Goal: Task Accomplishment & Management: Manage account settings

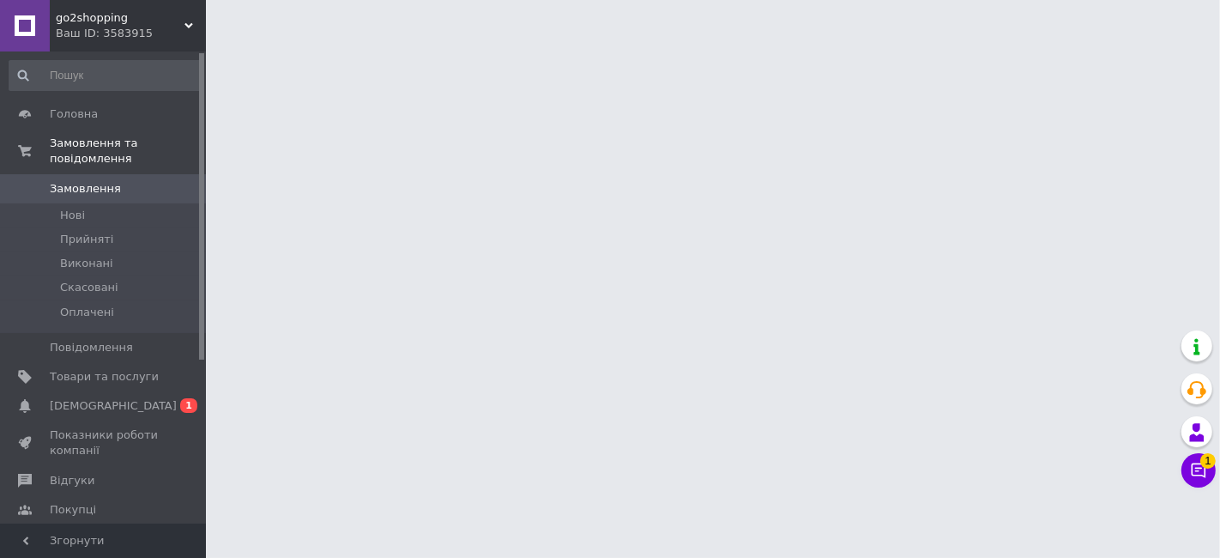
drag, startPoint x: 0, startPoint y: 0, endPoint x: 98, endPoint y: 385, distance: 397.4
click at [98, 398] on span "[DEMOGRAPHIC_DATA]" at bounding box center [113, 405] width 127 height 15
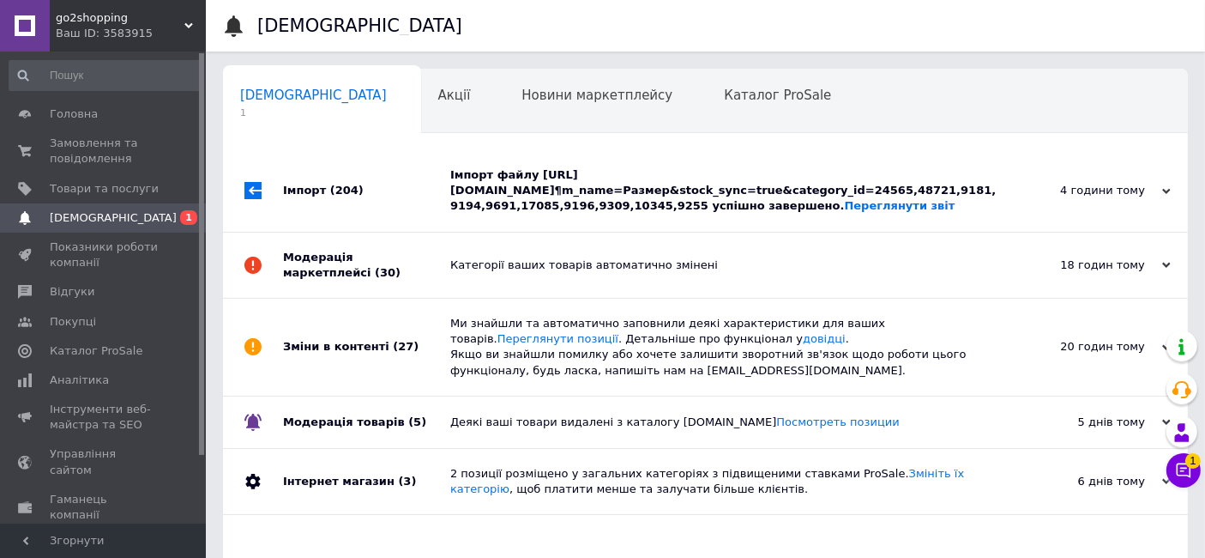
click at [517, 187] on div "Імпорт файлу https://backend.mydrop.com.ua/vendor/api/export/products/prom/yml?…" at bounding box center [724, 190] width 549 height 47
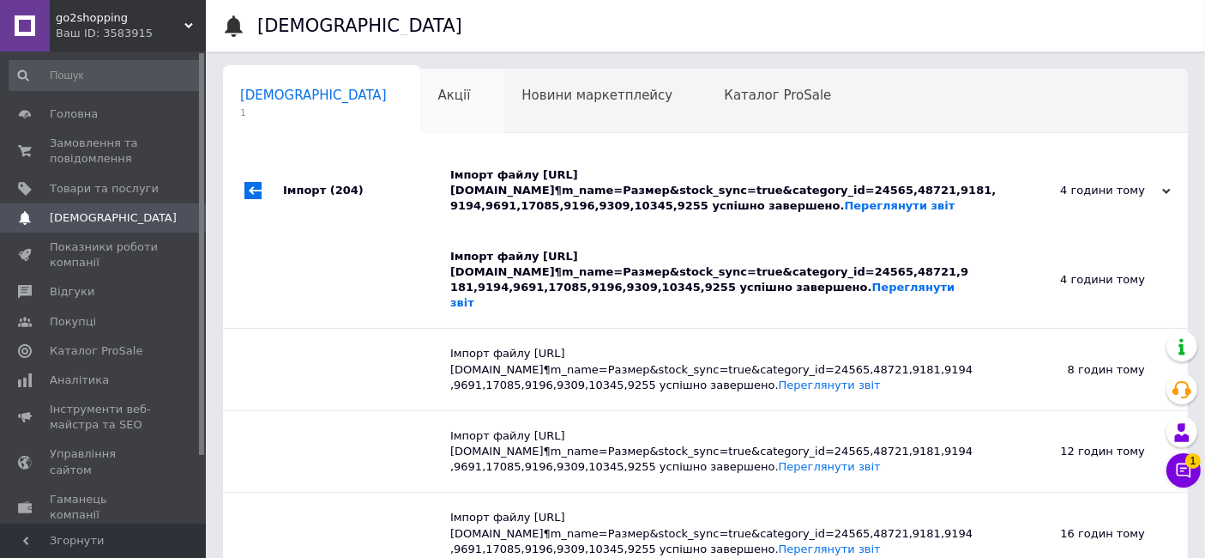
click at [421, 81] on div "Акції 0" at bounding box center [463, 101] width 84 height 65
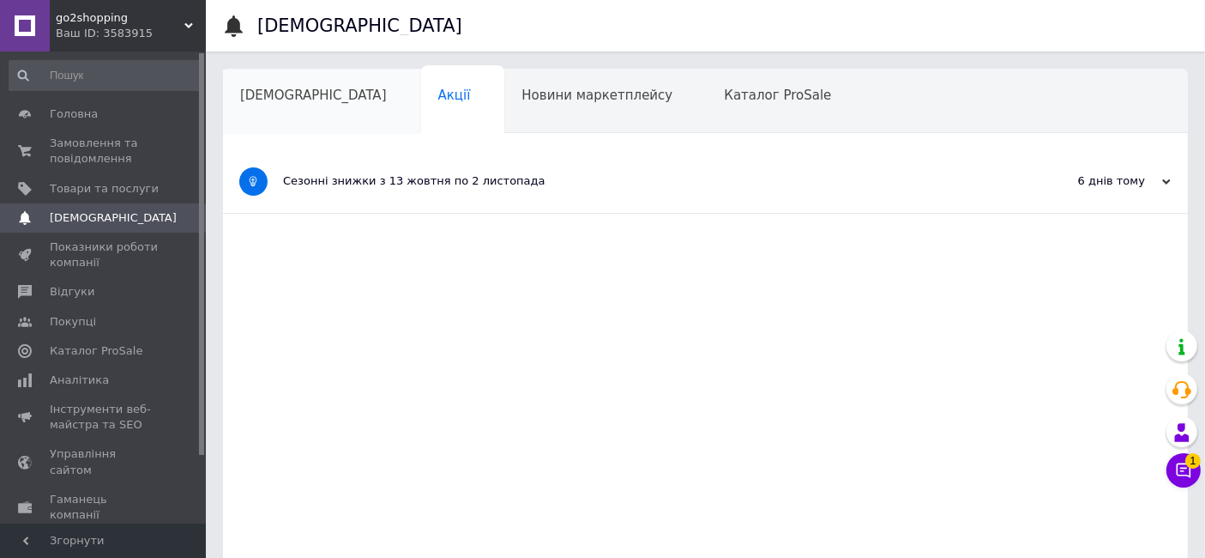
click at [313, 88] on div "[DEMOGRAPHIC_DATA]" at bounding box center [322, 101] width 198 height 65
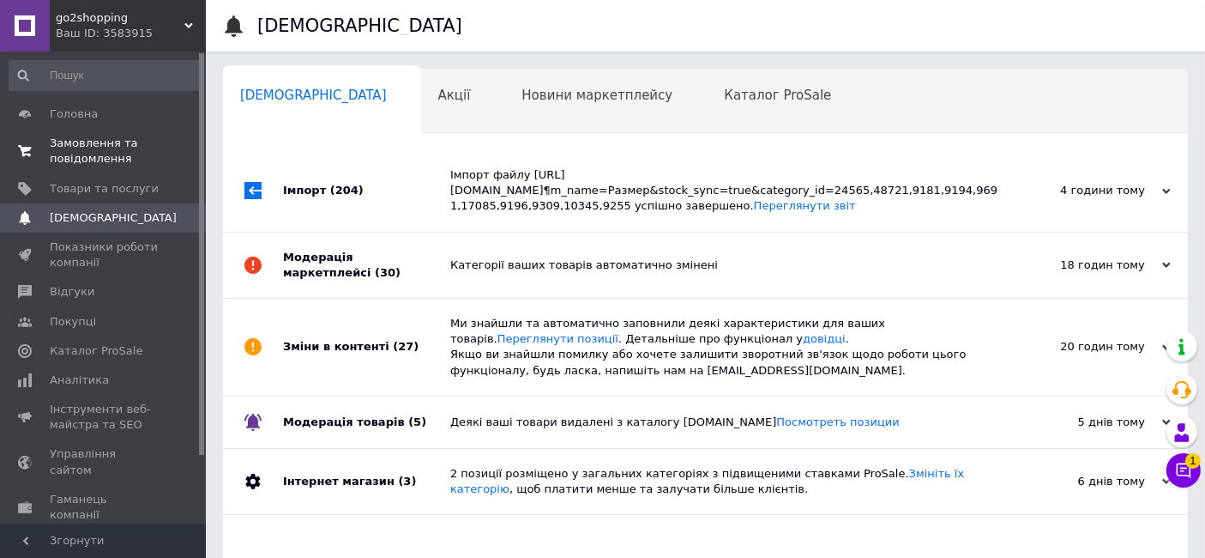
click at [90, 158] on span "Замовлення та повідомлення" at bounding box center [104, 151] width 109 height 31
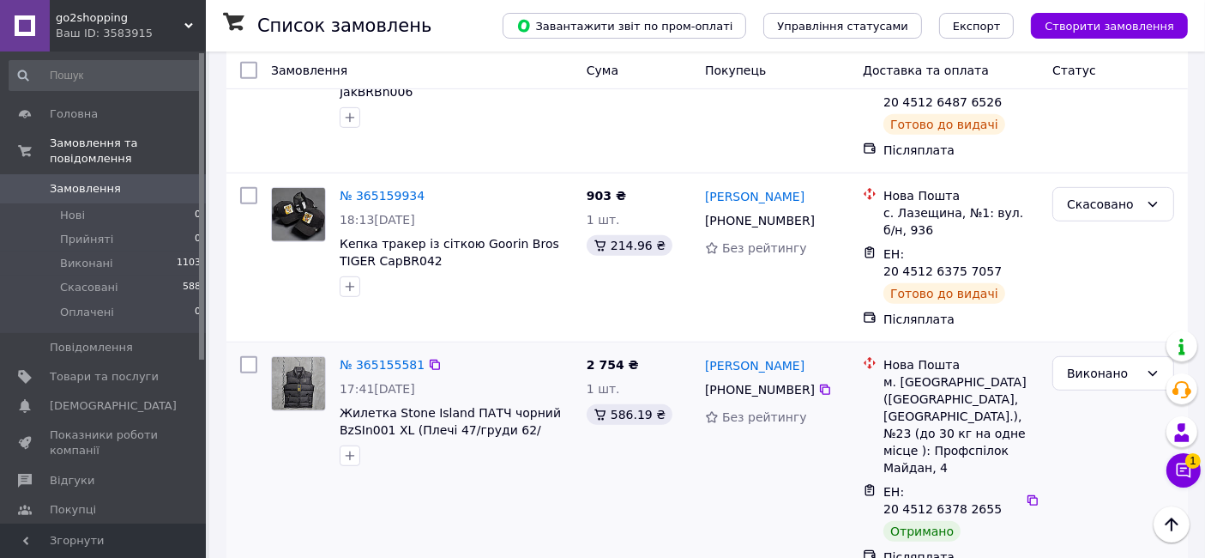
scroll to position [667, 0]
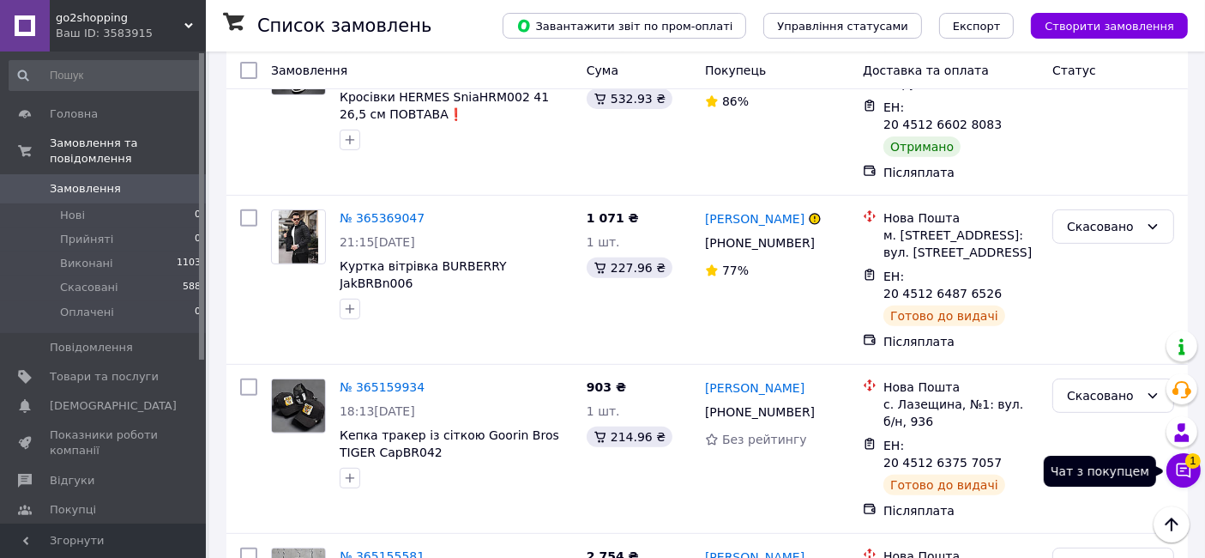
click at [1185, 469] on icon at bounding box center [1183, 469] width 17 height 17
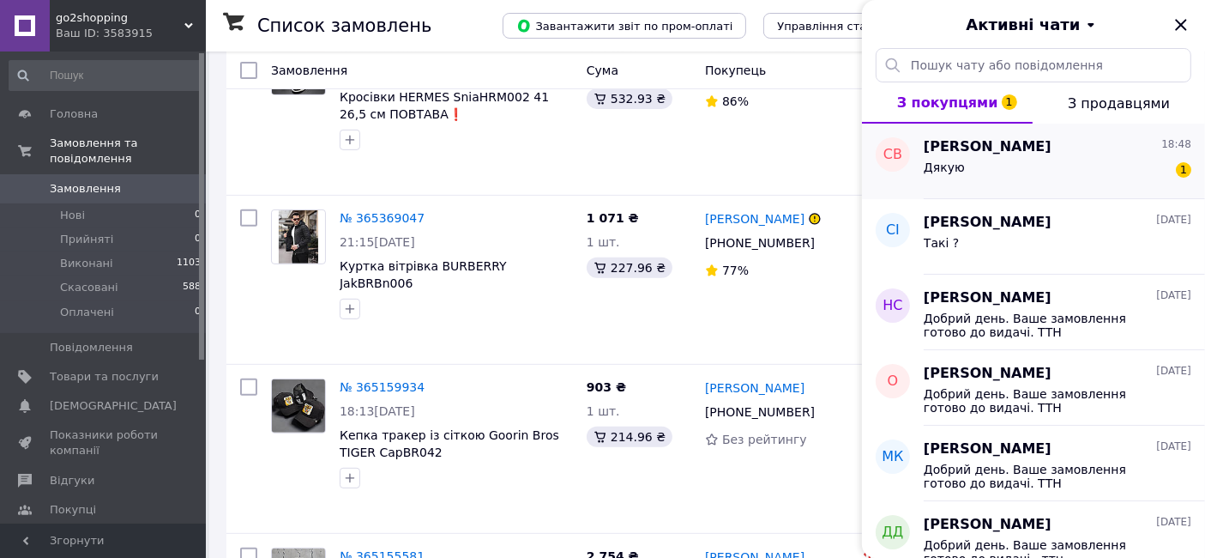
click at [1070, 162] on div "Дякую 1" at bounding box center [1058, 170] width 268 height 27
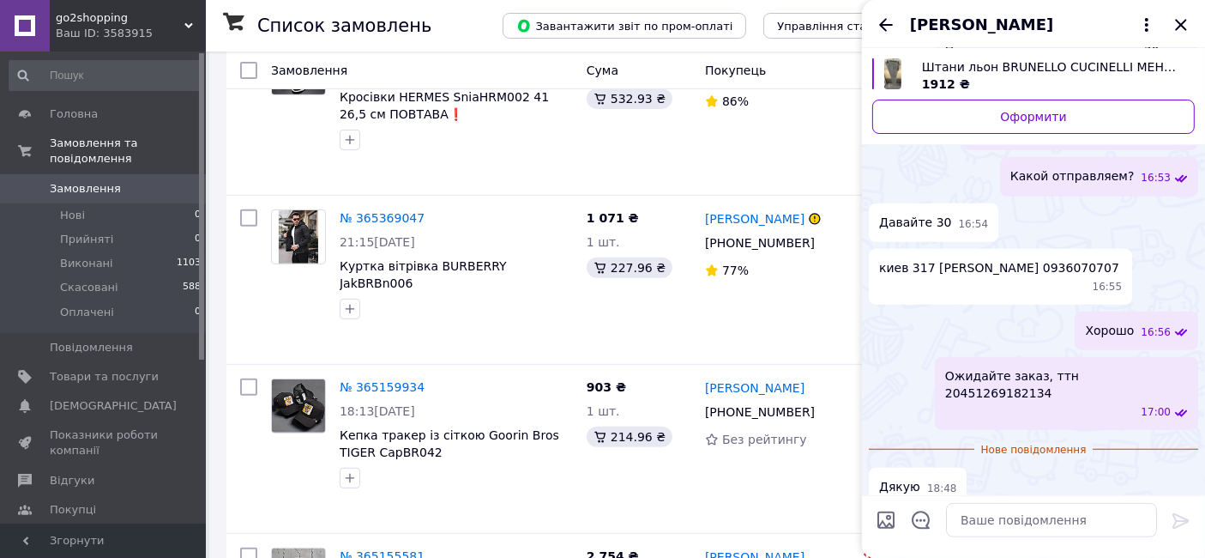
scroll to position [1025, 0]
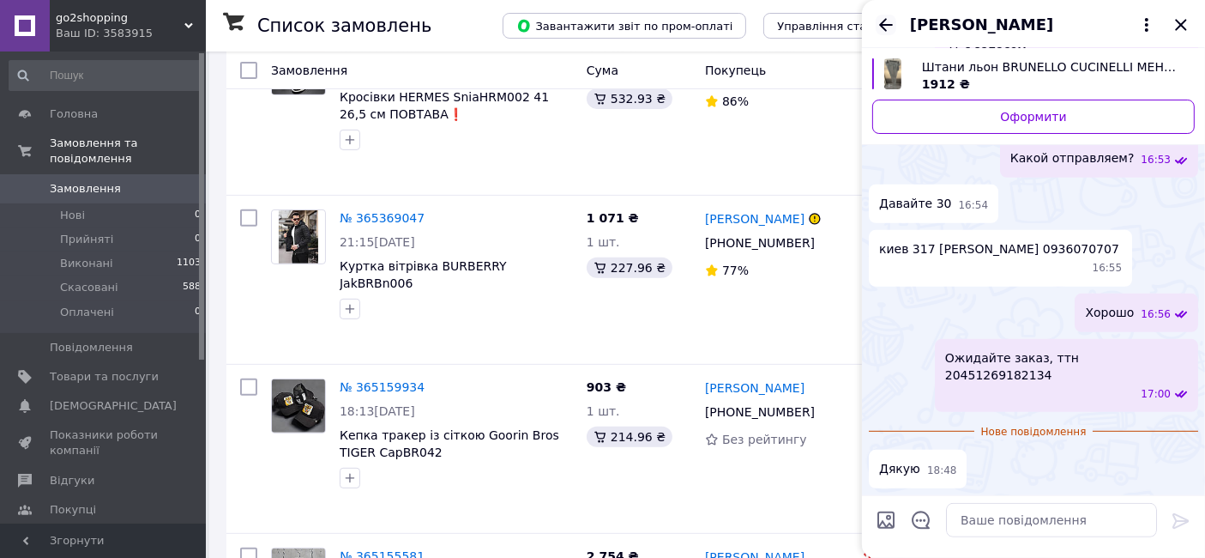
click at [879, 21] on icon "Назад" at bounding box center [886, 25] width 21 height 21
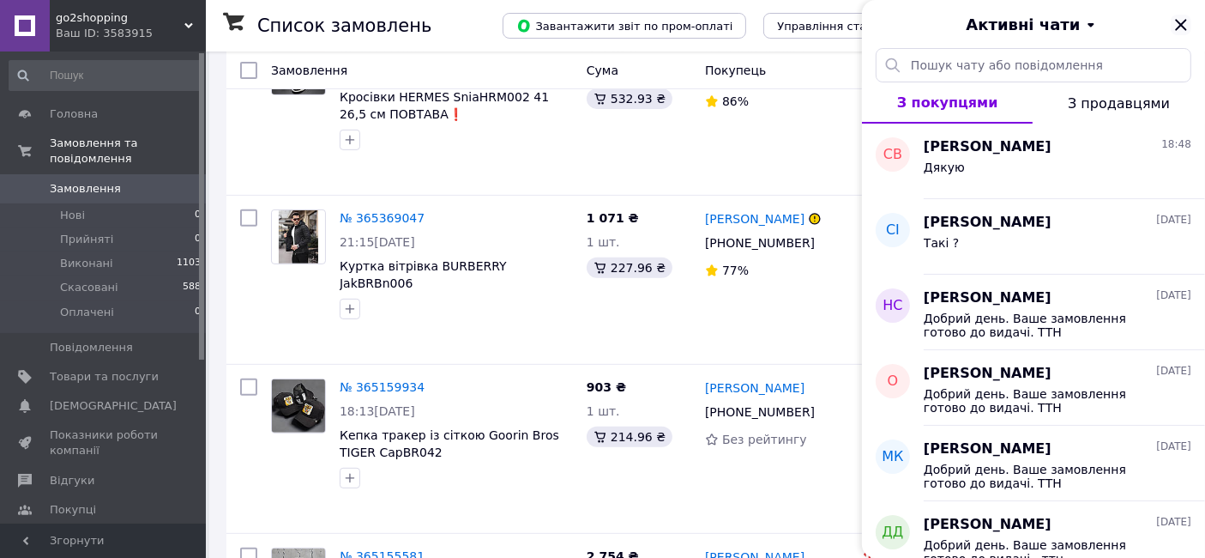
click at [1180, 26] on icon "Закрити" at bounding box center [1180, 24] width 11 height 11
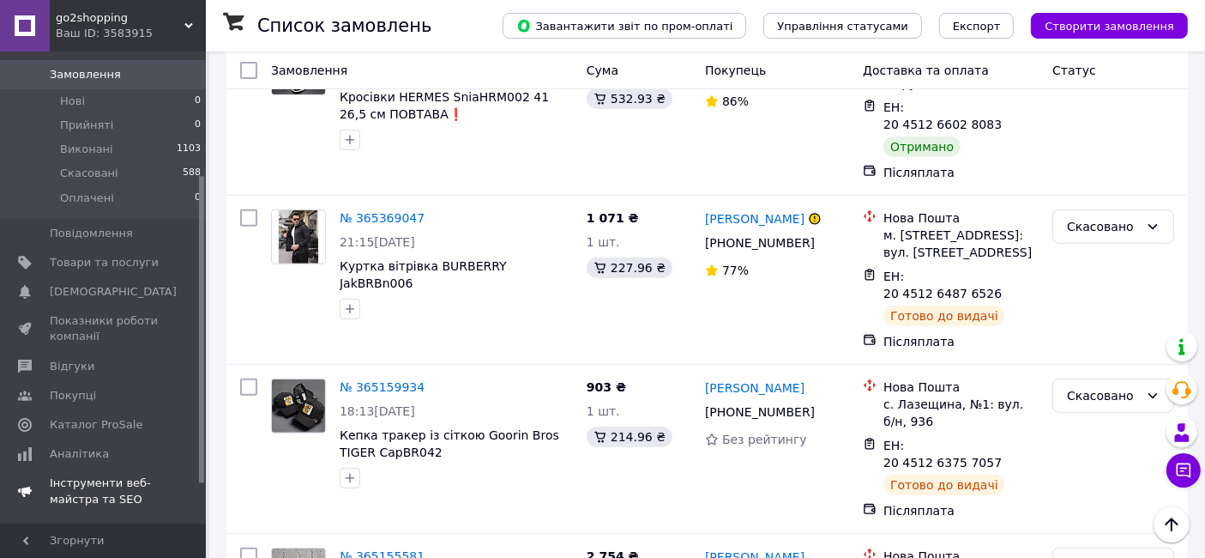
scroll to position [190, 0]
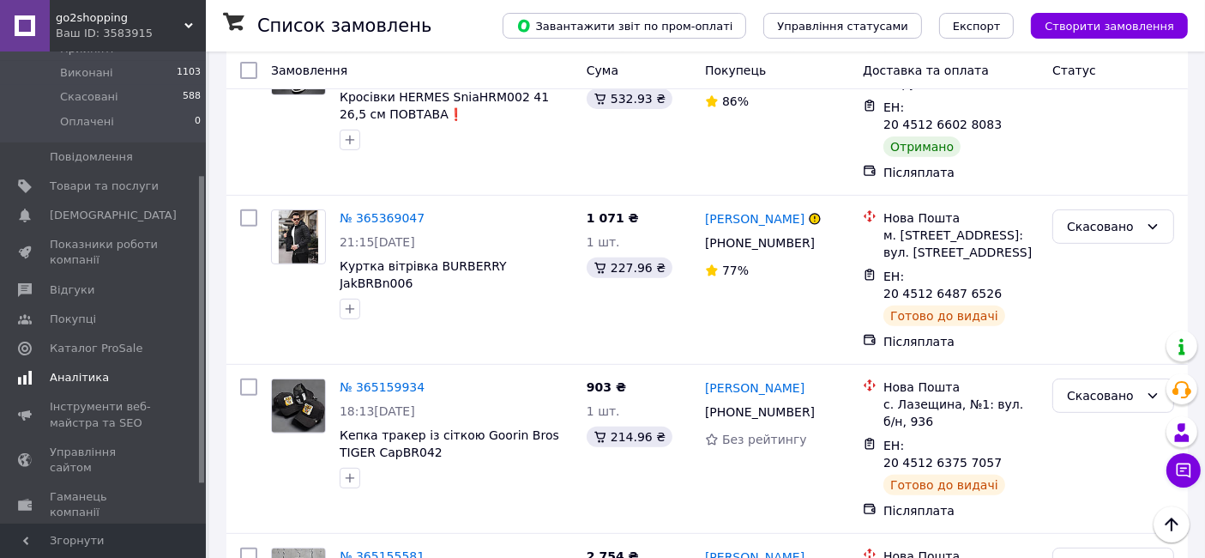
click at [71, 370] on span "Аналітика" at bounding box center [79, 377] width 59 height 15
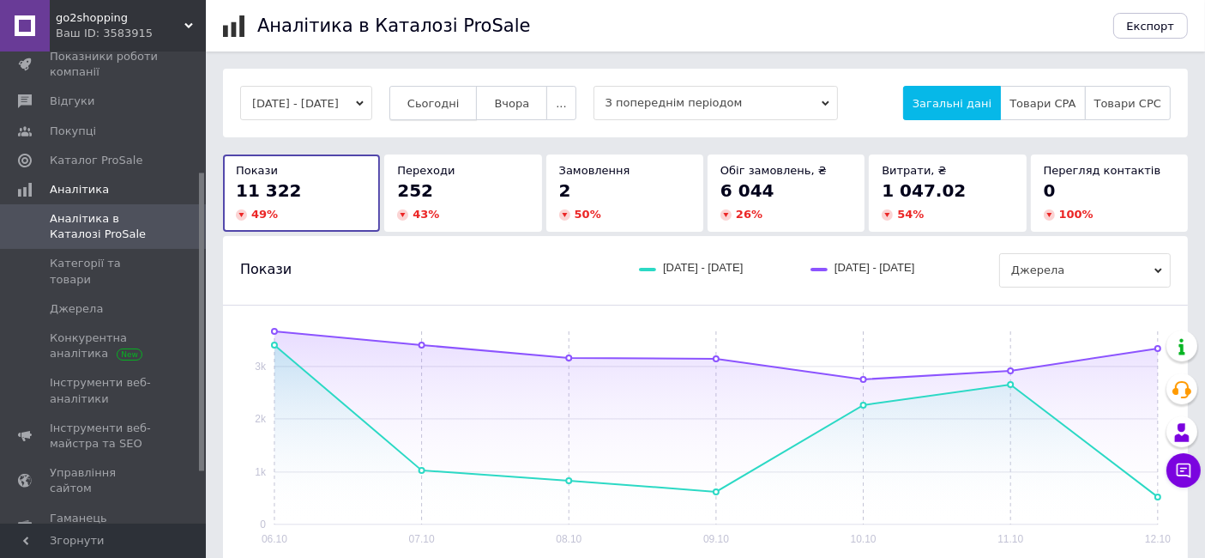
click at [470, 94] on button "Сьогодні" at bounding box center [433, 103] width 88 height 34
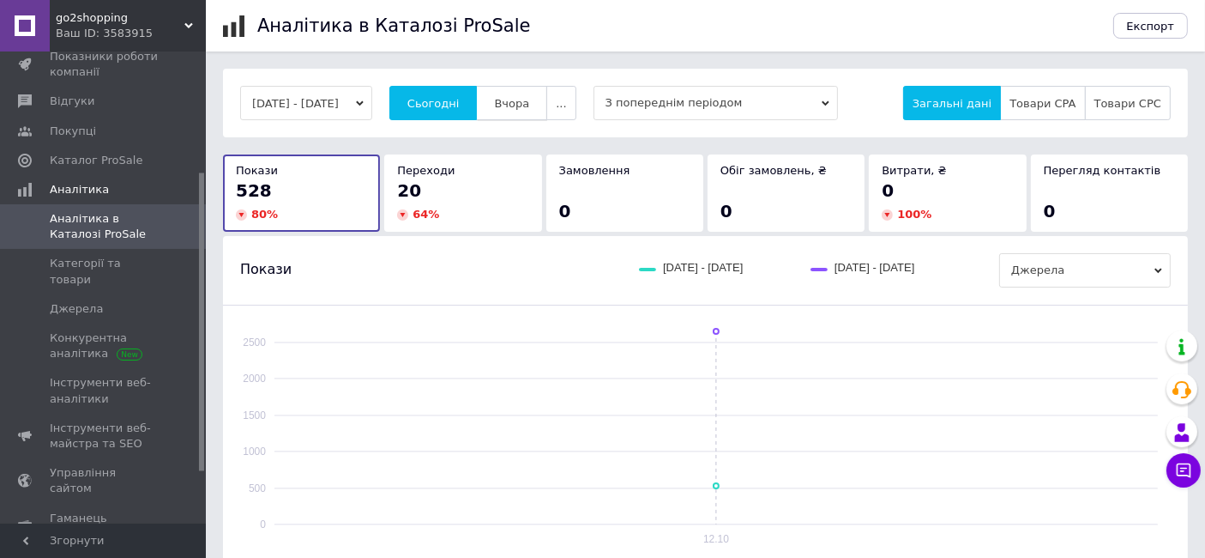
click at [533, 113] on button "Вчора" at bounding box center [511, 103] width 71 height 34
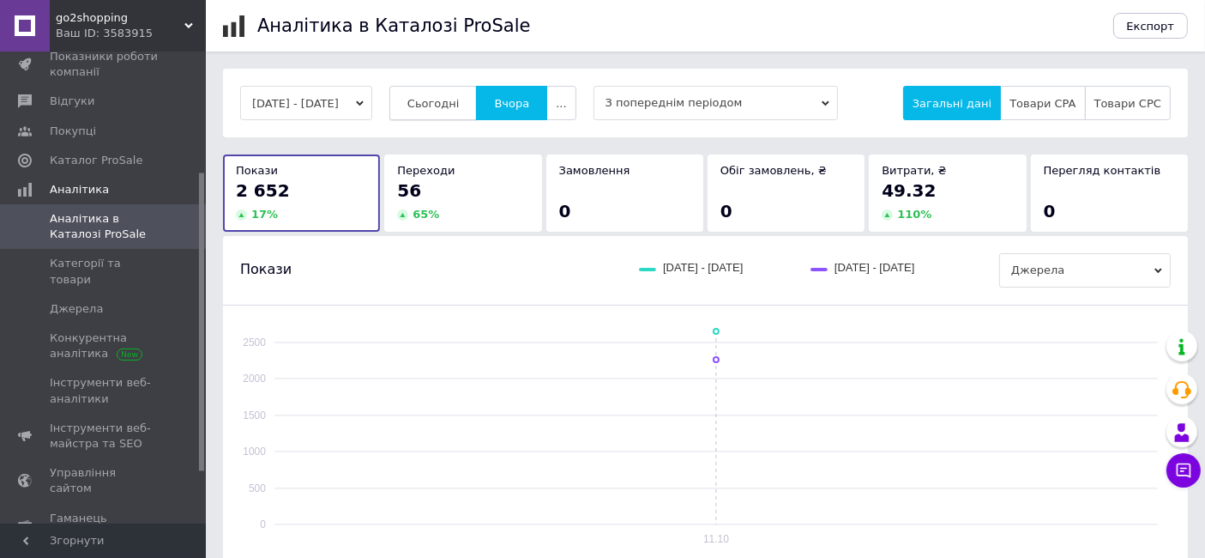
click at [460, 105] on span "Сьогодні" at bounding box center [433, 103] width 52 height 13
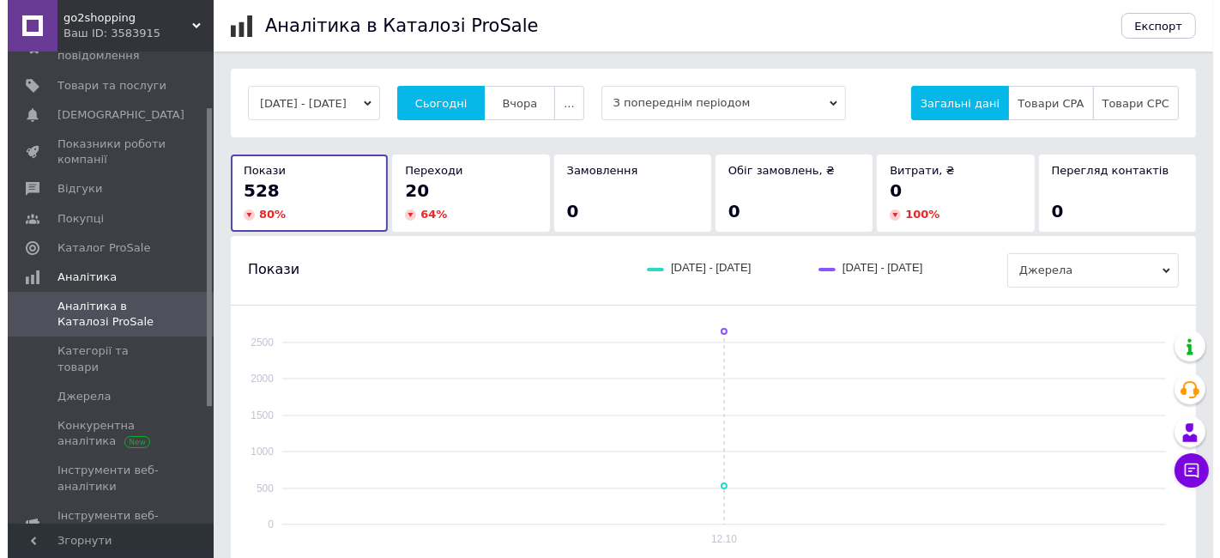
scroll to position [81, 0]
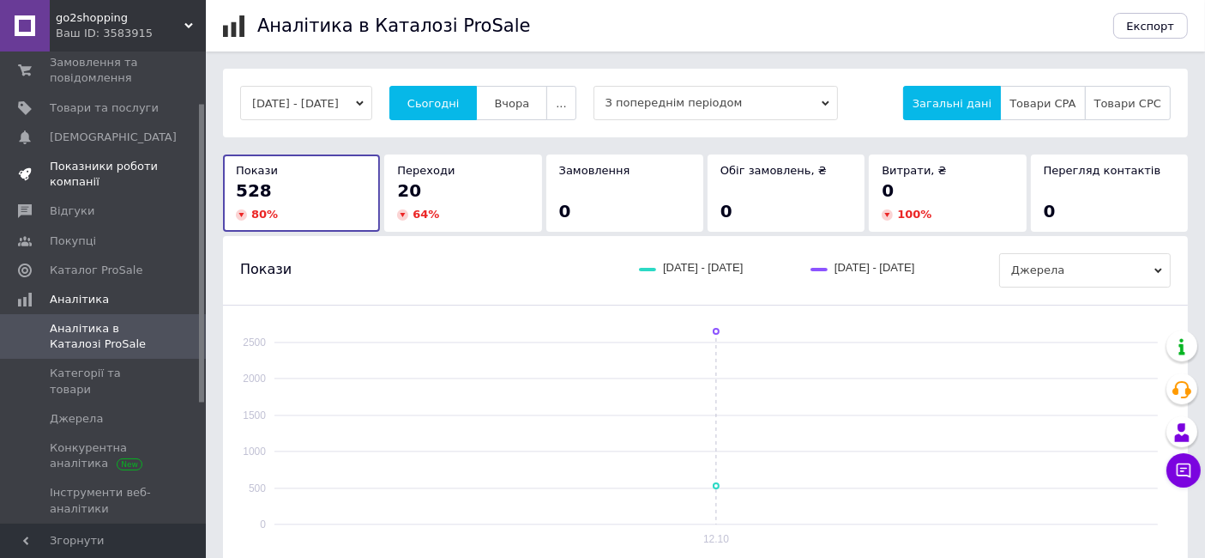
click at [106, 163] on span "Показники роботи компанії" at bounding box center [104, 174] width 109 height 31
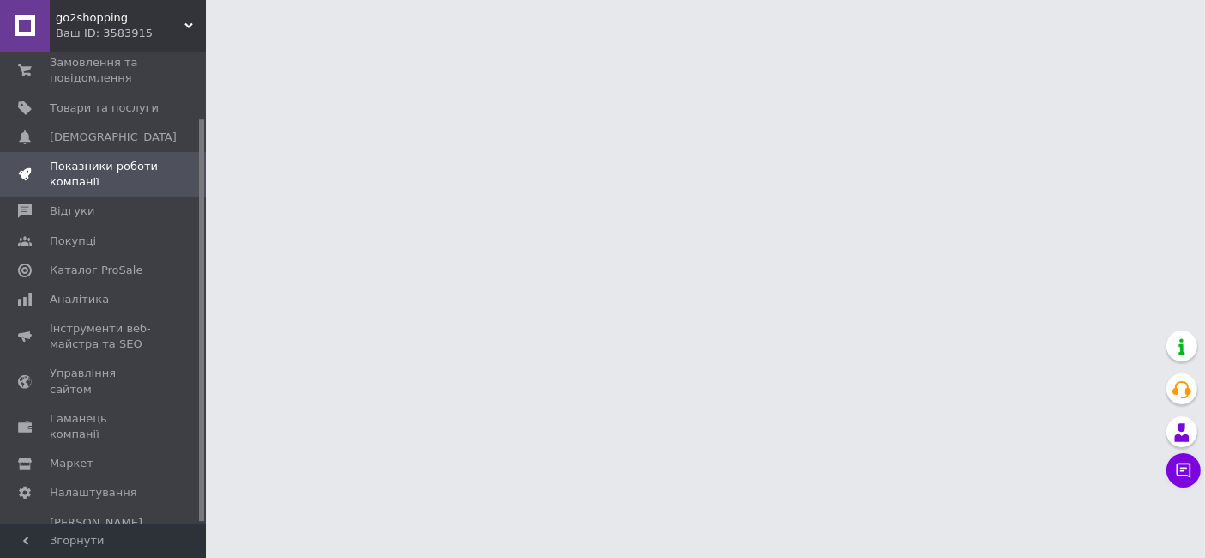
scroll to position [78, 0]
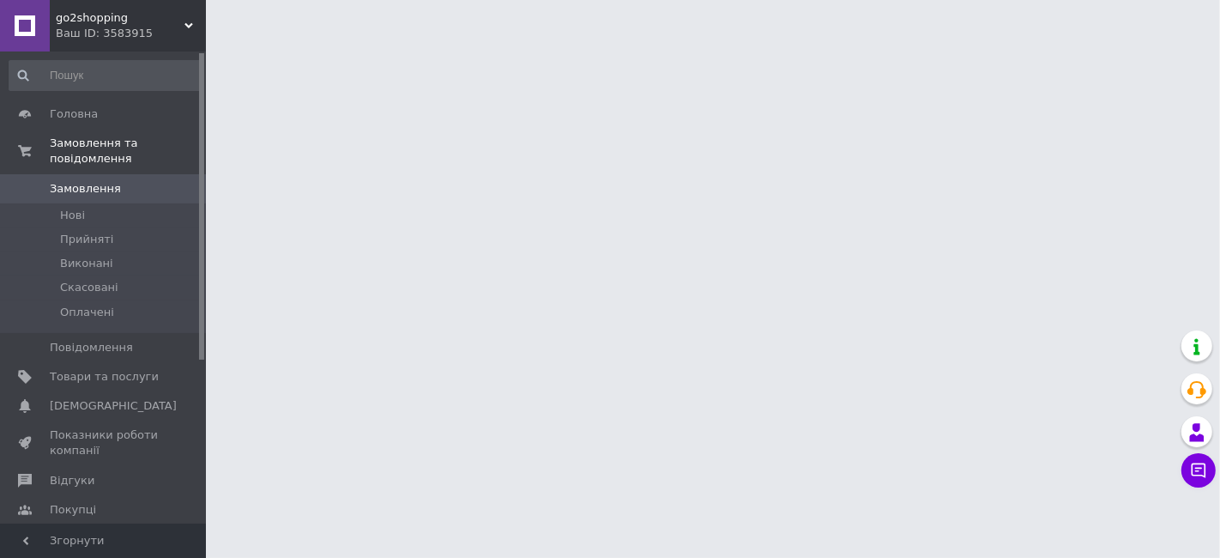
click at [1196, 472] on button "Чат з покупцем" at bounding box center [1198, 470] width 34 height 34
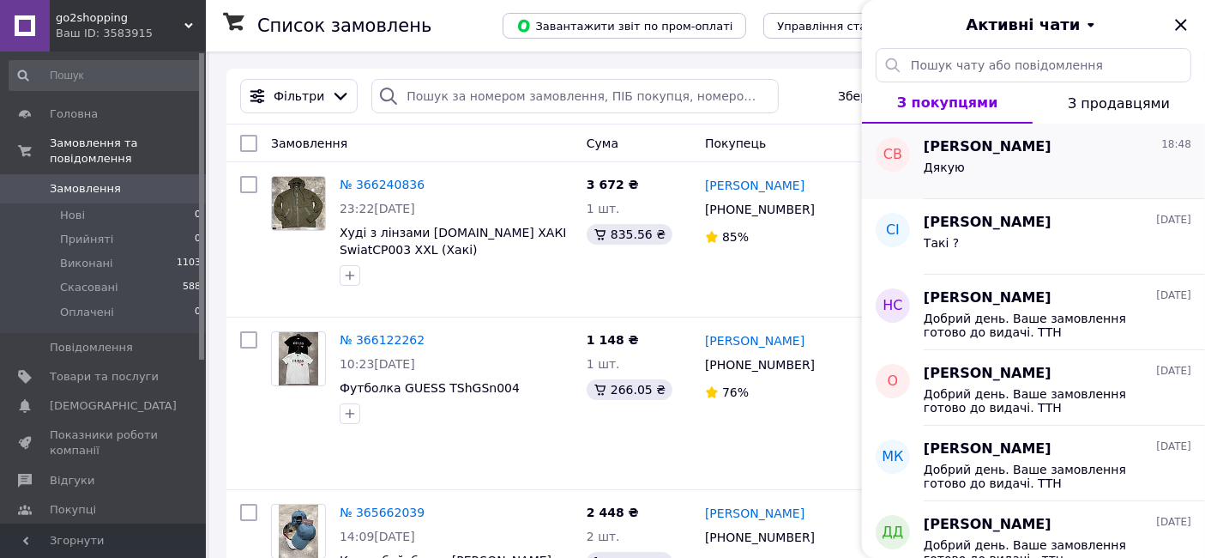
click at [1051, 154] on div "Сергей Волошин 18:48" at bounding box center [1058, 147] width 268 height 20
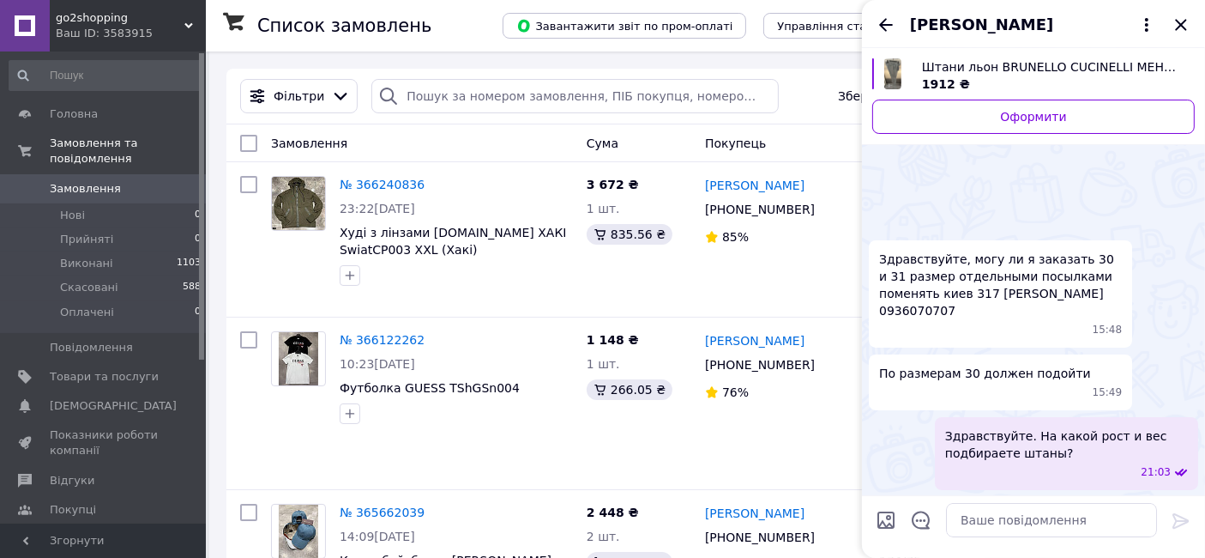
scroll to position [994, 0]
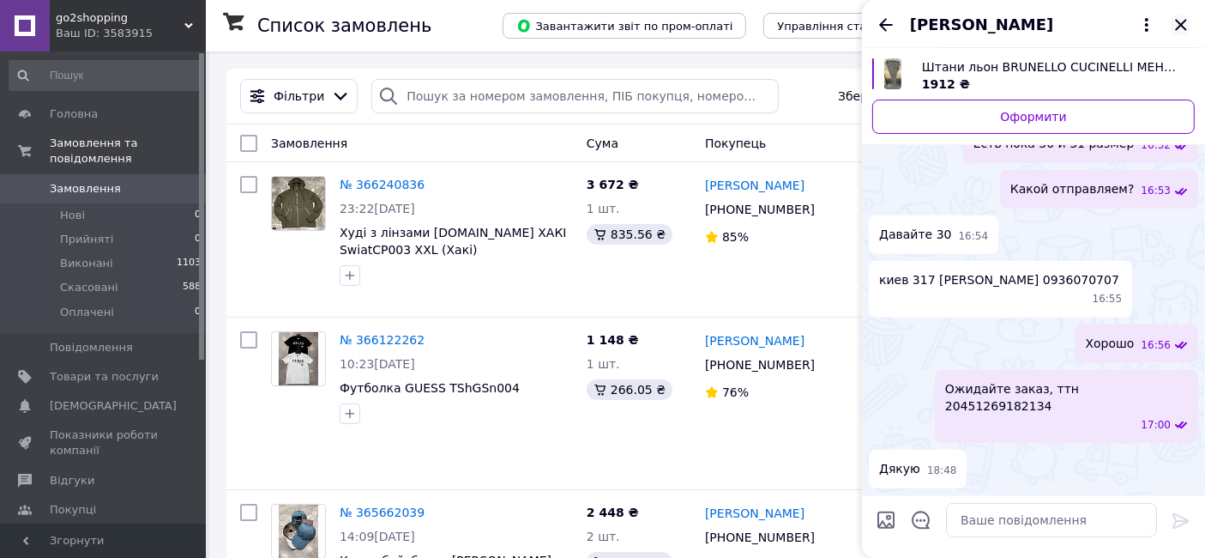
click at [1183, 28] on icon "Закрити" at bounding box center [1181, 25] width 21 height 21
